Goal: Check status: Check status

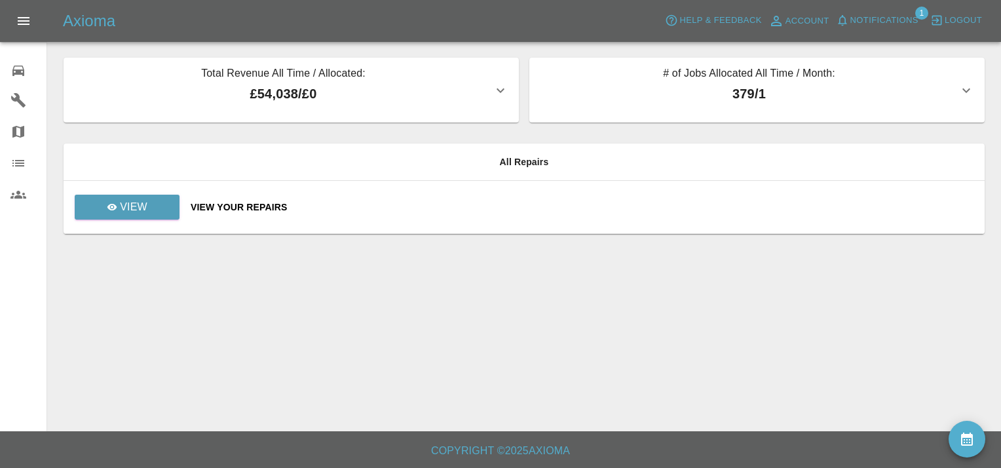
click at [961, 18] on span "Logout" at bounding box center [963, 20] width 37 height 15
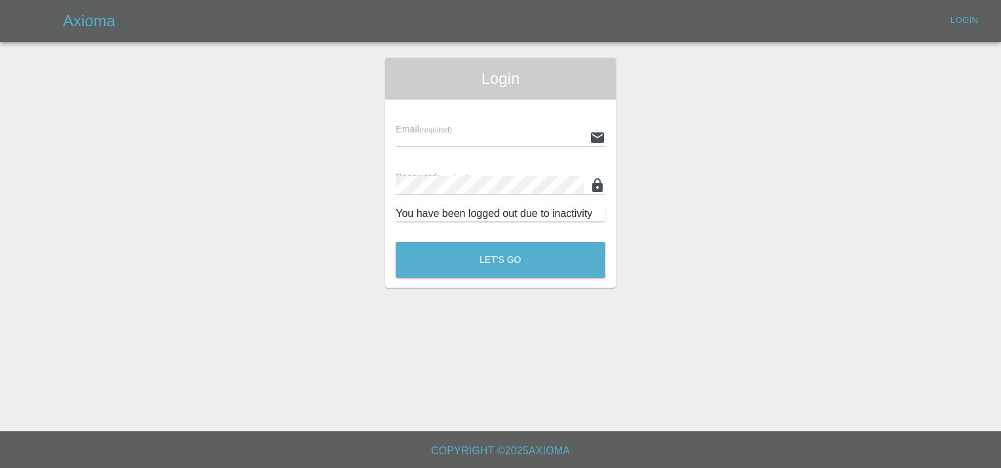
type input "[EMAIL_ADDRESS][DOMAIN_NAME]"
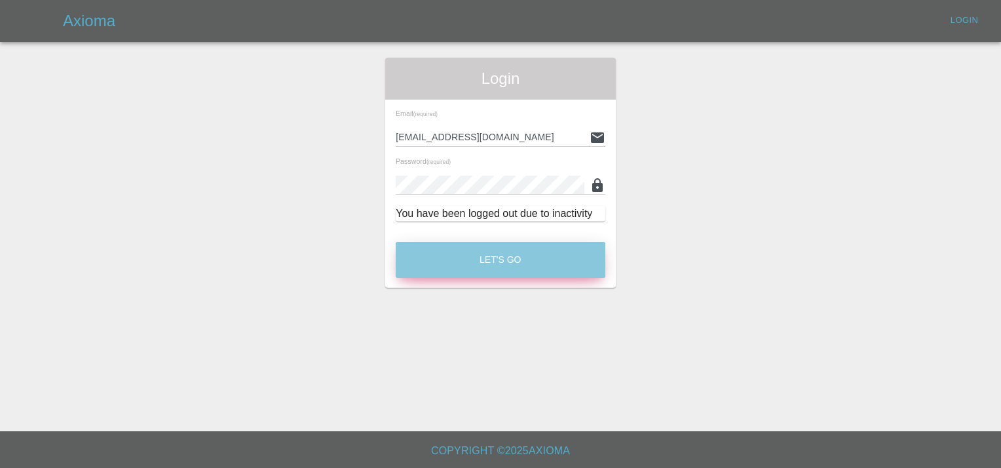
click at [510, 258] on button "Let's Go" at bounding box center [501, 260] width 210 height 36
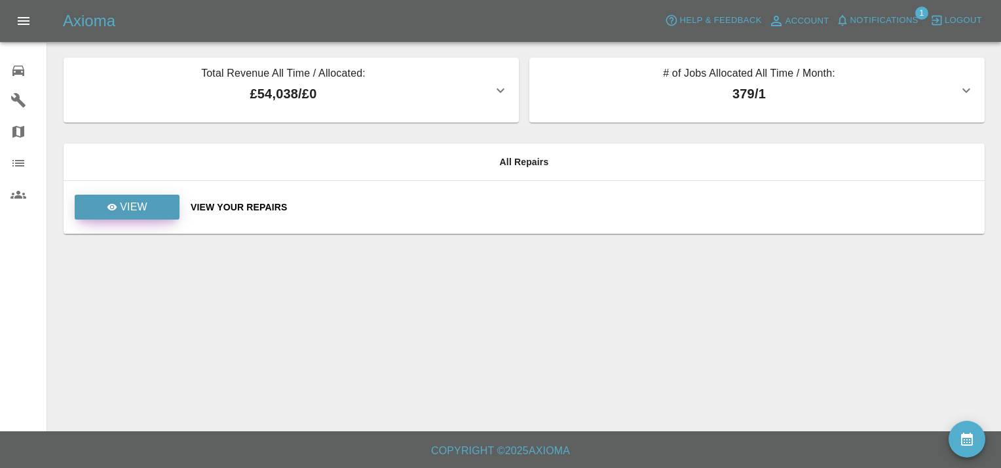
click at [111, 218] on link "View" at bounding box center [127, 207] width 105 height 25
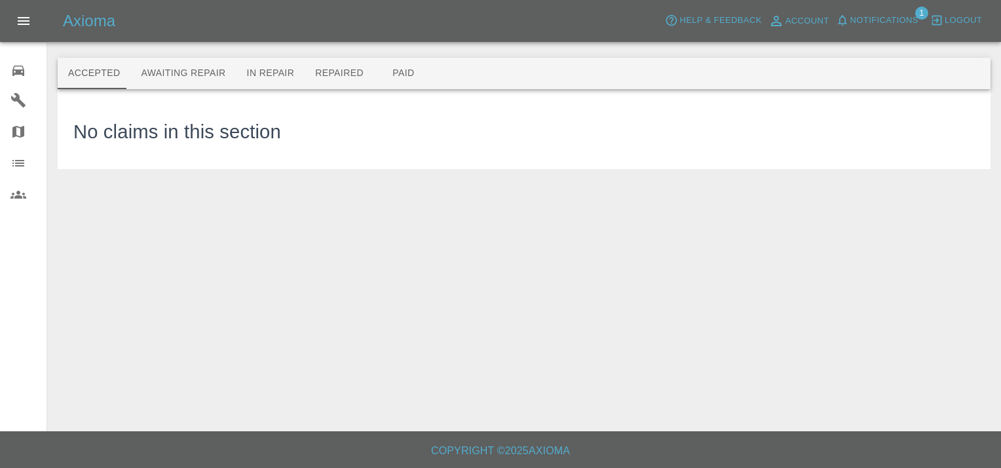
click at [111, 218] on main "Accepted Awaiting Repair In Repair Repaired Paid No claims in this section" at bounding box center [500, 215] width 1001 height 431
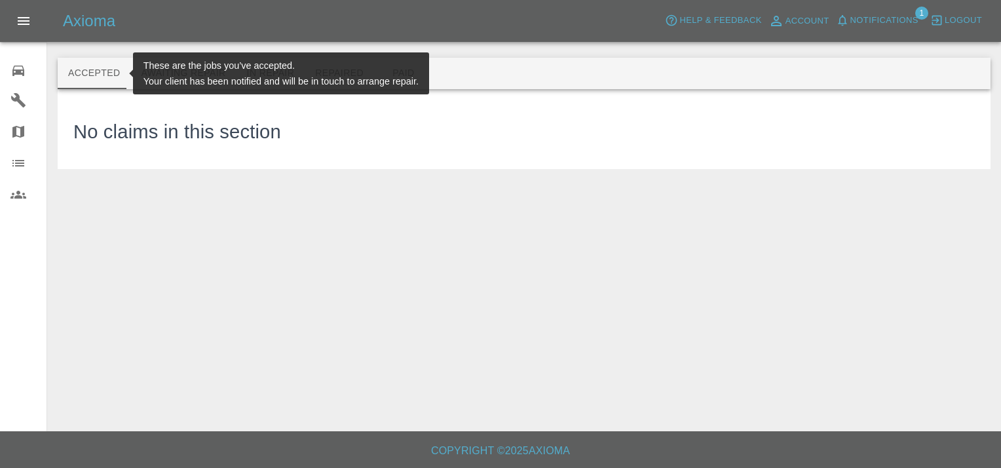
click at [88, 72] on button "Accepted" at bounding box center [94, 73] width 73 height 31
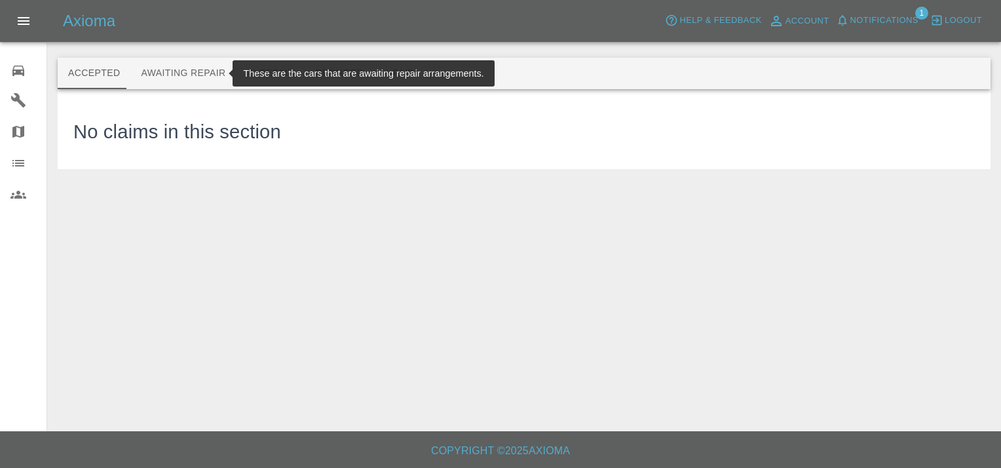
click at [160, 77] on button "Awaiting Repair" at bounding box center [182, 73] width 105 height 31
